Goal: Use online tool/utility

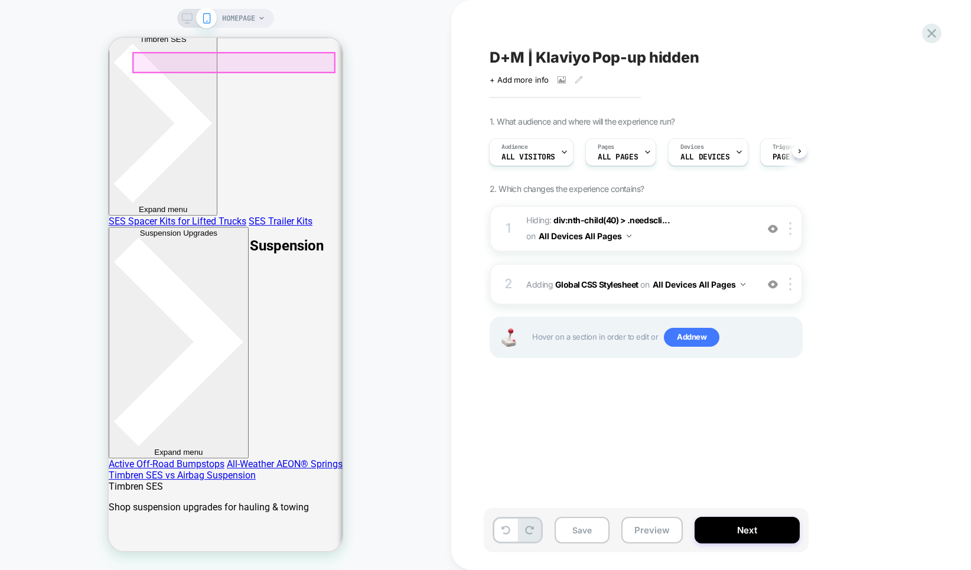
scroll to position [125, 0]
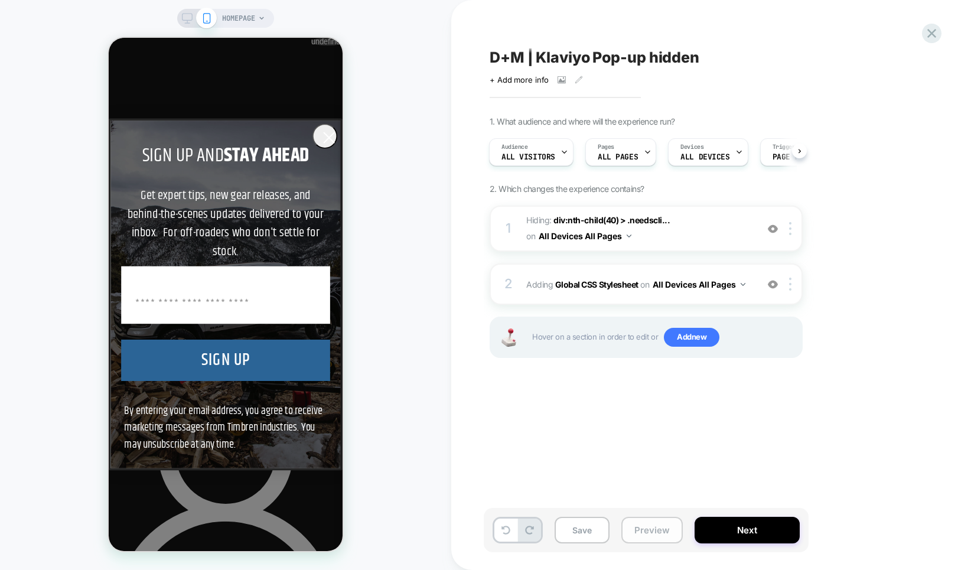
click at [637, 528] on button "Preview" at bounding box center [651, 530] width 61 height 27
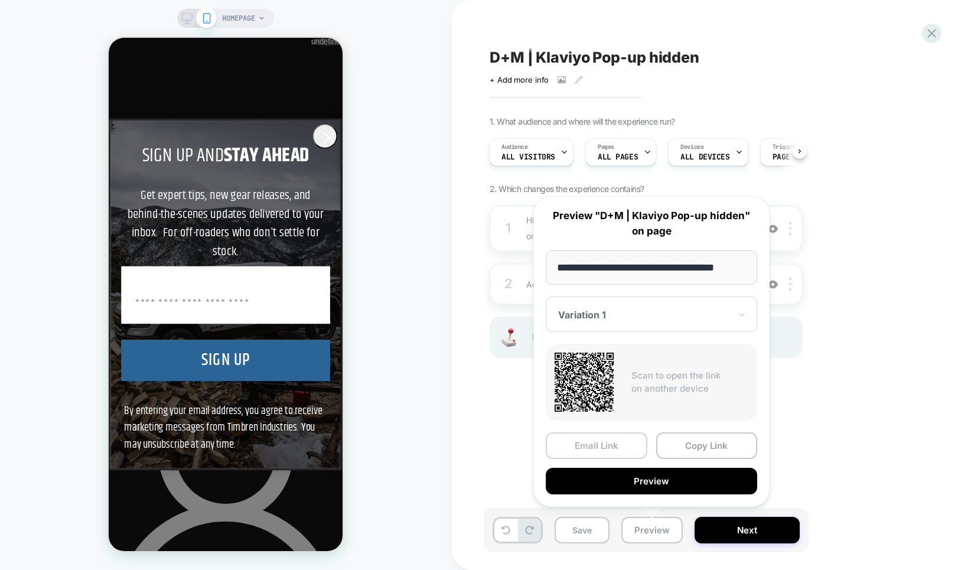
scroll to position [0, 2]
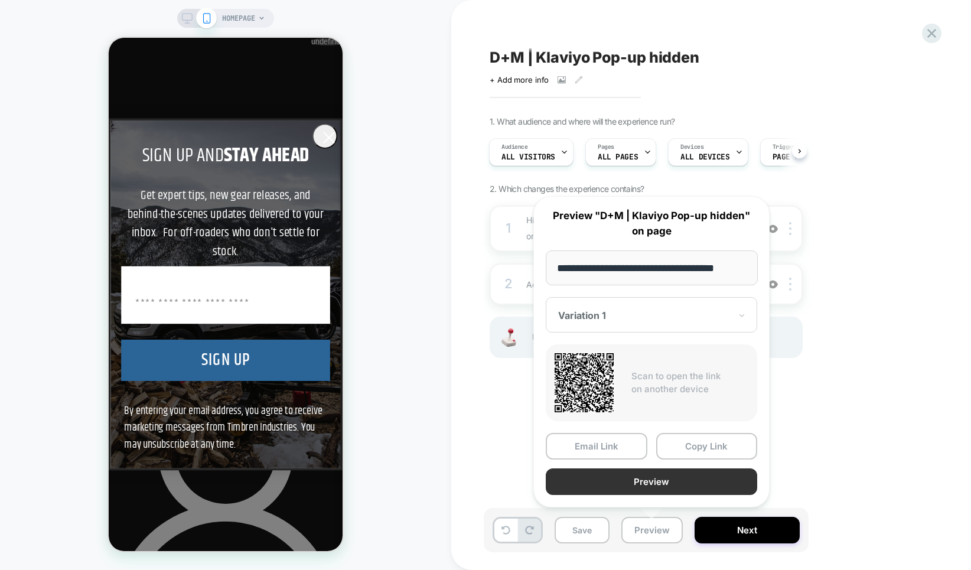
click at [665, 479] on button "Preview" at bounding box center [651, 481] width 211 height 27
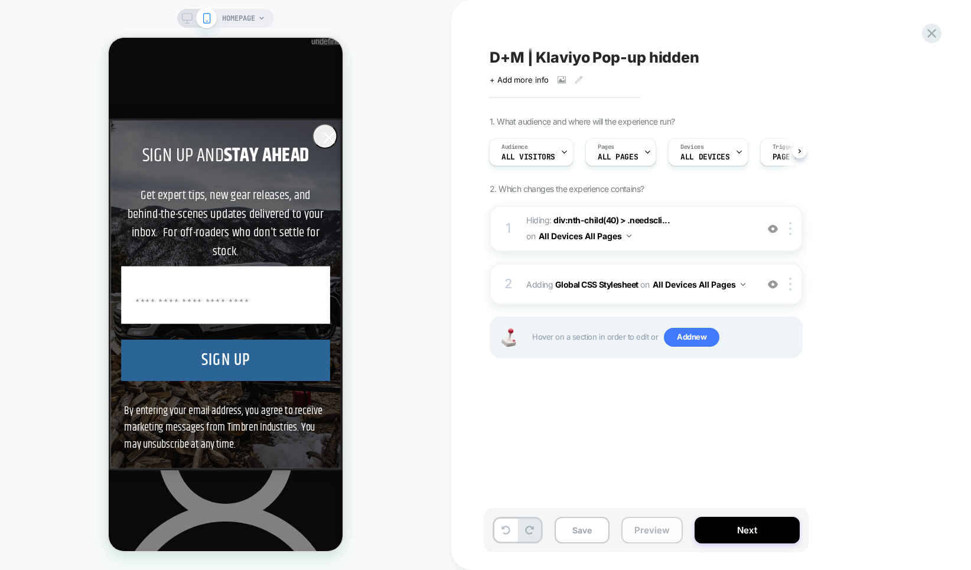
click at [655, 530] on button "Preview" at bounding box center [651, 530] width 61 height 27
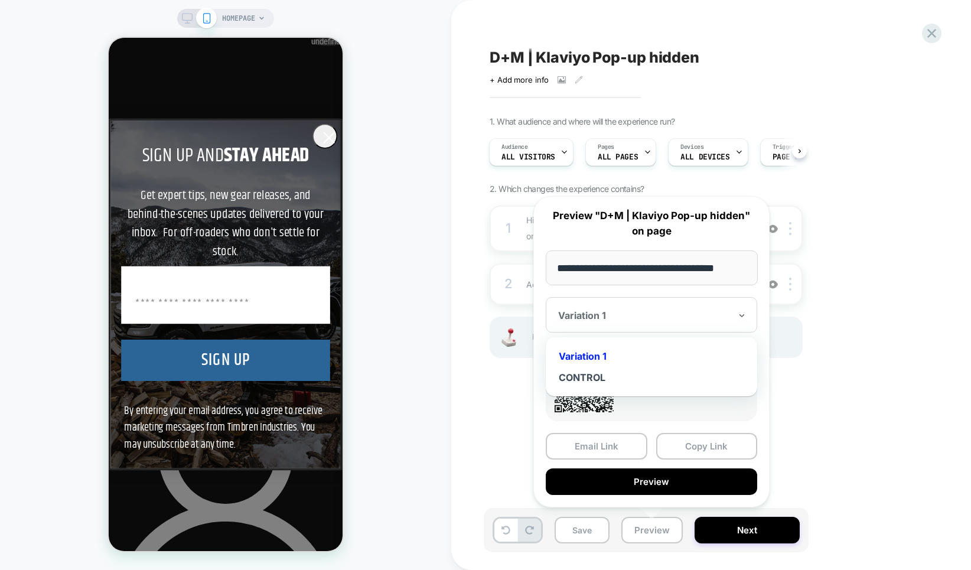
click at [602, 318] on div at bounding box center [644, 315] width 172 height 12
click at [606, 382] on div "CONTROL" at bounding box center [652, 377] width 200 height 21
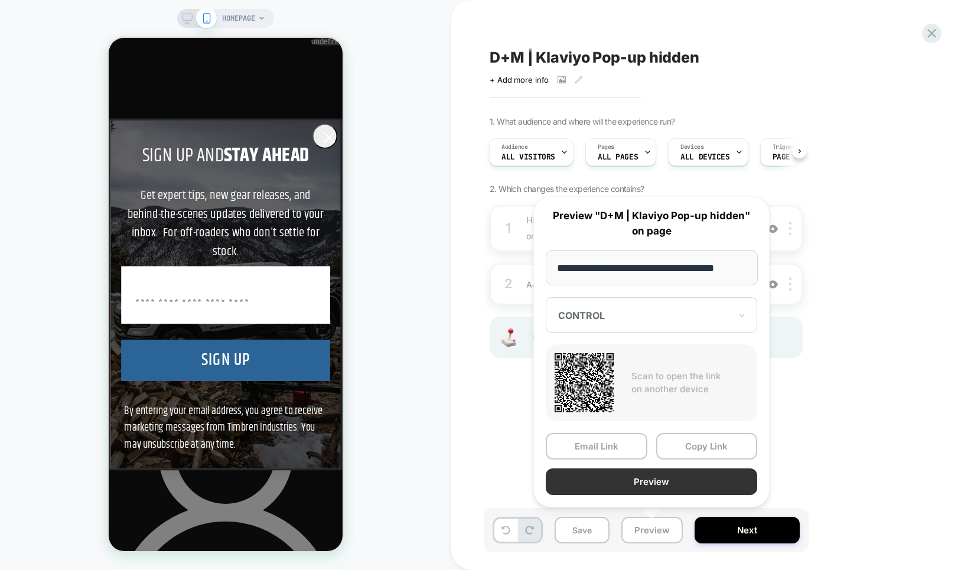
click at [672, 482] on button "Preview" at bounding box center [651, 481] width 211 height 27
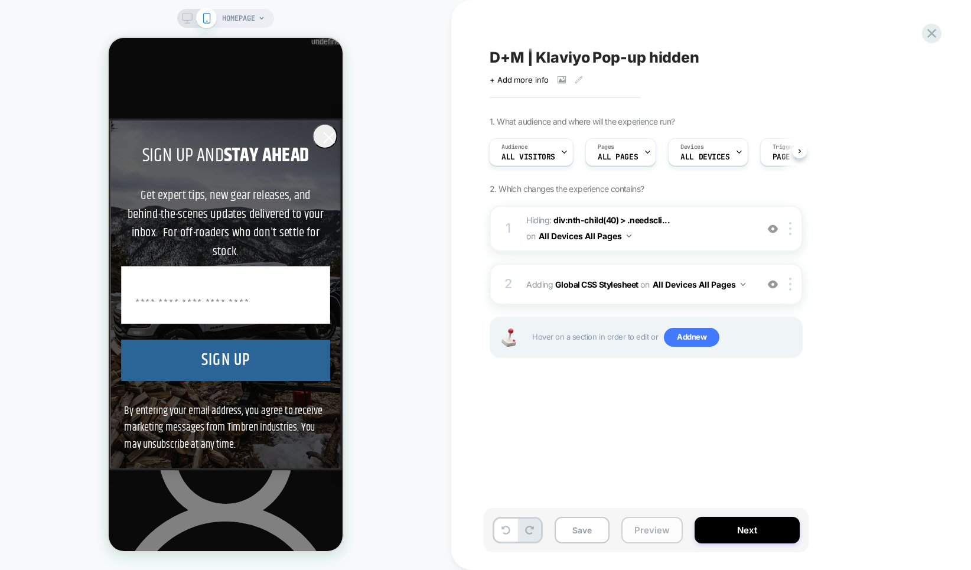
click at [658, 536] on button "Preview" at bounding box center [651, 530] width 61 height 27
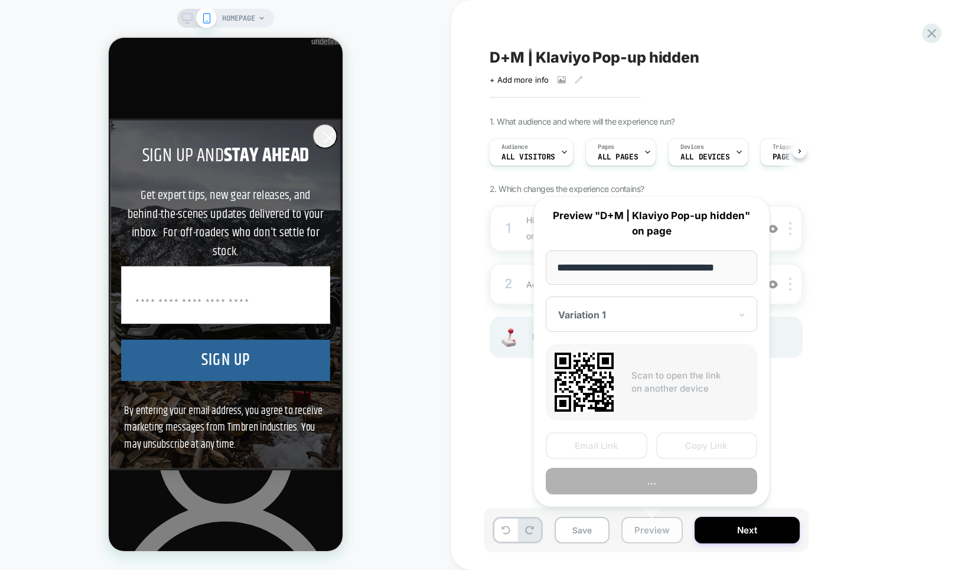
scroll to position [0, 2]
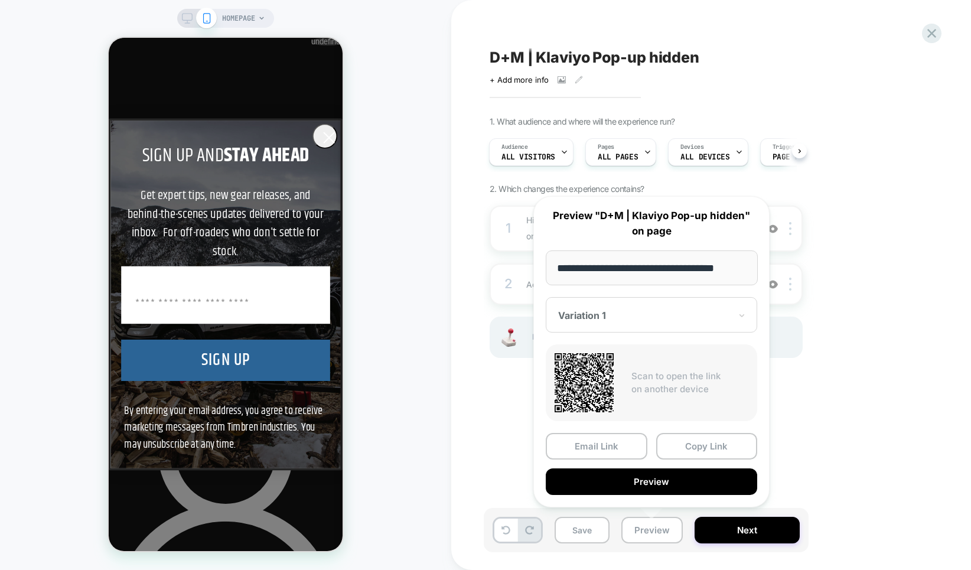
click at [631, 312] on div at bounding box center [644, 315] width 172 height 12
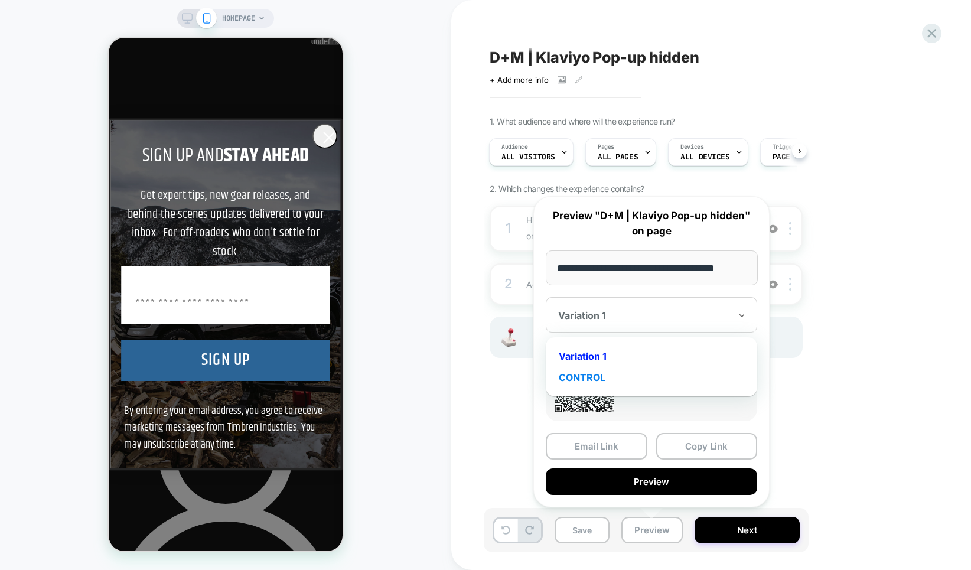
click at [625, 377] on div "CONTROL" at bounding box center [652, 377] width 200 height 21
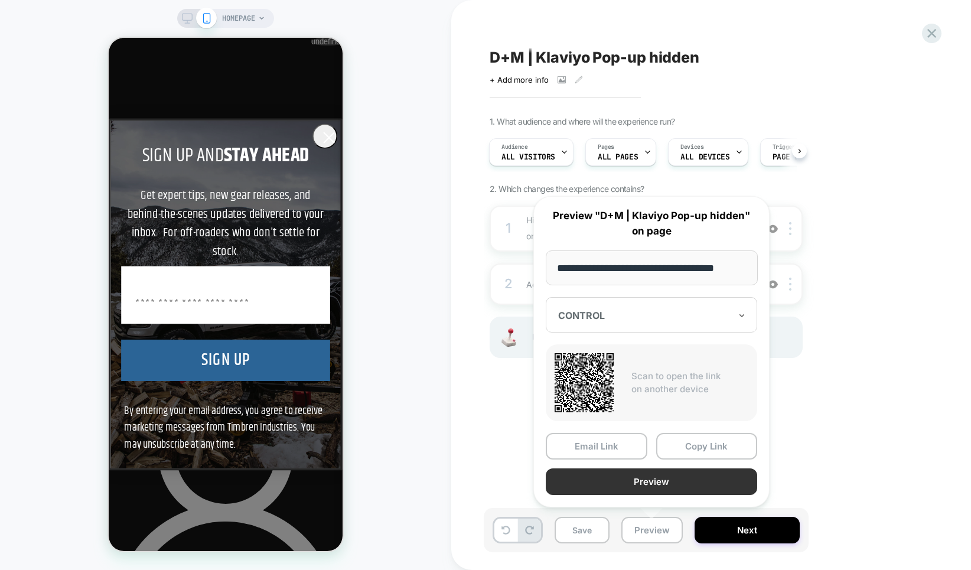
click at [654, 481] on button "Preview" at bounding box center [651, 481] width 211 height 27
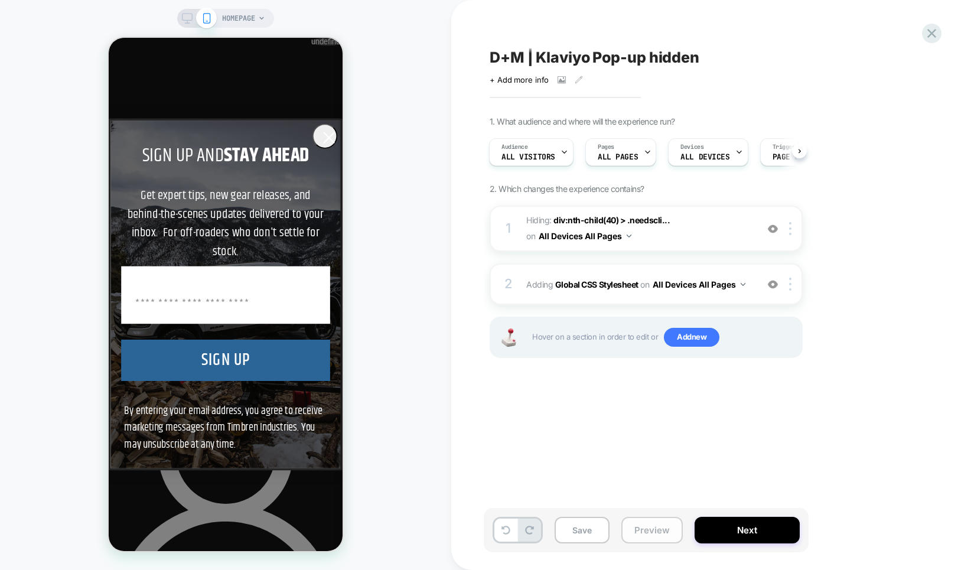
click at [658, 524] on button "Preview" at bounding box center [651, 530] width 61 height 27
